Goal: Task Accomplishment & Management: Use online tool/utility

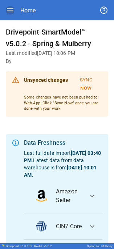
click at [9, 11] on icon "button" at bounding box center [10, 10] width 9 height 9
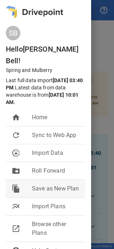
click at [42, 187] on span "Save as New Plan" at bounding box center [56, 189] width 48 height 9
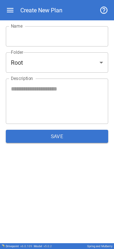
type input "**********"
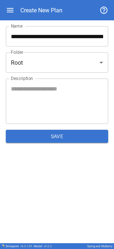
click at [33, 92] on textarea "Description" at bounding box center [57, 101] width 92 height 33
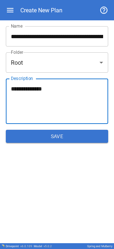
type textarea "**********"
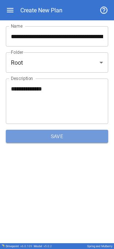
click at [60, 138] on button "Save" at bounding box center [57, 136] width 103 height 13
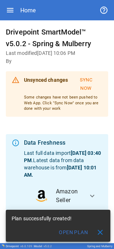
click at [74, 233] on button "Open Plan" at bounding box center [73, 232] width 39 height 13
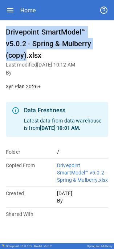
drag, startPoint x: 25, startPoint y: 56, endPoint x: 6, endPoint y: 35, distance: 28.3
click at [6, 35] on h6 "Drivepoint SmartModel™ v5.0.2 - Spring & Mulberry (copy).xlsx" at bounding box center [57, 43] width 103 height 35
click at [21, 46] on h6 "Drivepoint SmartModel™ v5.0.2 - Spring & Mulberry (copy).xlsx" at bounding box center [57, 43] width 103 height 35
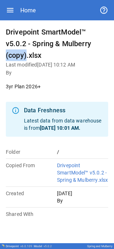
drag, startPoint x: 26, startPoint y: 55, endPoint x: 6, endPoint y: 56, distance: 20.4
click at [6, 56] on h6 "Drivepoint SmartModel™ v5.0.2 - Spring & Mulberry (copy).xlsx" at bounding box center [57, 43] width 103 height 35
click at [23, 87] on p "3yr Plan 2026+" at bounding box center [57, 86] width 103 height 7
